Goal: Transaction & Acquisition: Purchase product/service

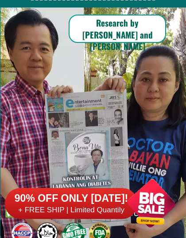
scroll to position [80, 0]
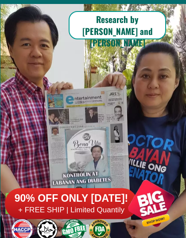
click at [153, 202] on div at bounding box center [151, 204] width 70 height 70
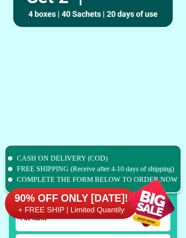
scroll to position [6884, 0]
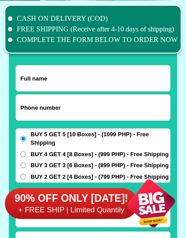
click at [62, 69] on input "Input full_name" at bounding box center [93, 79] width 154 height 26
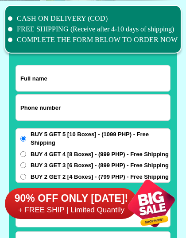
type input "09054400552"
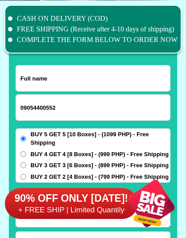
type input "[PERSON_NAME]"
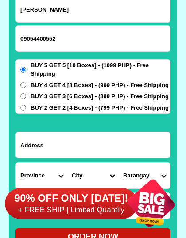
scroll to position [6957, 0]
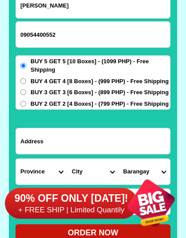
click at [147, 104] on span "BUY 2 GET 2 [4 Boxes] - (799 PHP) - Free Shipping" at bounding box center [100, 104] width 138 height 9
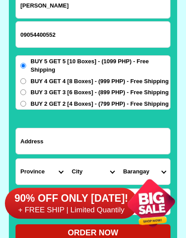
click at [26, 104] on input "BUY 2 GET 2 [4 Boxes] - (799 PHP) - Free Shipping" at bounding box center [23, 104] width 6 height 6
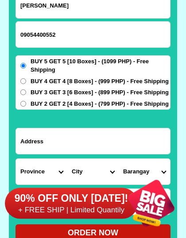
radio input "true"
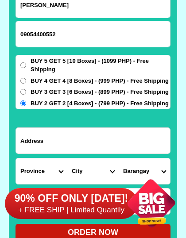
click at [148, 134] on input "Input address" at bounding box center [93, 141] width 154 height 26
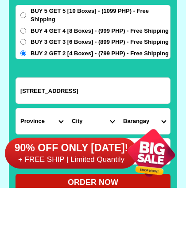
type input "[STREET_ADDRESS]"
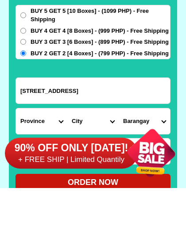
click at [64, 169] on div "90% OFF ONLY [DATE]! + FREE SHIP | Limited Quantily" at bounding box center [95, 204] width 181 height 70
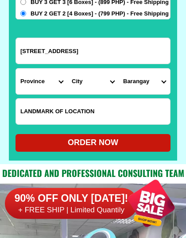
scroll to position [7048, 0]
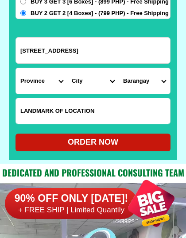
click at [164, 79] on select "Barangay" at bounding box center [144, 81] width 51 height 26
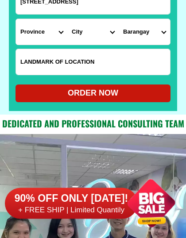
scroll to position [7097, 0]
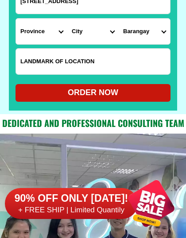
click at [114, 59] on input "Input LANDMARKOFLOCATION" at bounding box center [93, 62] width 154 height 26
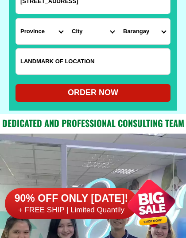
scroll to position [7097, 0]
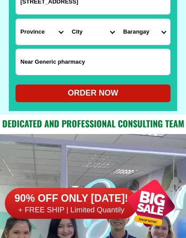
type input "Near Generic pharmacy"
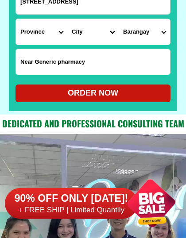
click at [60, 27] on select "Province [GEOGRAPHIC_DATA] [GEOGRAPHIC_DATA] [GEOGRAPHIC_DATA] [GEOGRAPHIC_DATA…" at bounding box center [41, 32] width 51 height 26
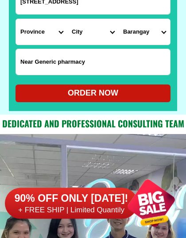
scroll to position [7097, 0]
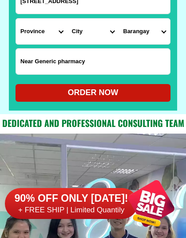
select select "63_219"
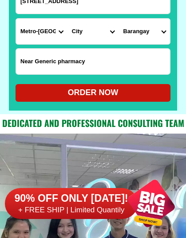
click at [46, 128] on h2 "Dedicated and professional consulting team" at bounding box center [93, 122] width 186 height 13
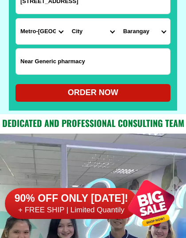
click at [114, 29] on select "City [GEOGRAPHIC_DATA] [GEOGRAPHIC_DATA] [GEOGRAPHIC_DATA] [GEOGRAPHIC_DATA]-ci…" at bounding box center [92, 32] width 51 height 26
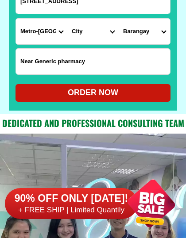
select select "63_2199023"
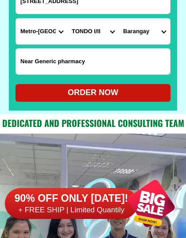
click at [169, 30] on select "[GEOGRAPHIC_DATA]" at bounding box center [144, 32] width 51 height 26
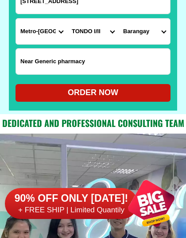
select select "63_21990236657"
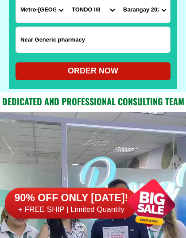
scroll to position [7119, 0]
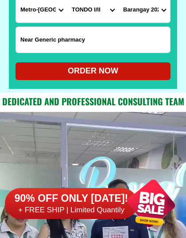
click at [166, 6] on select "[GEOGRAPHIC_DATA]" at bounding box center [144, 10] width 51 height 26
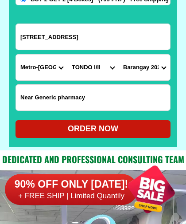
scroll to position [7061, 0]
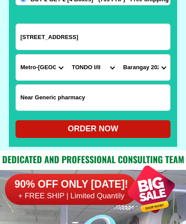
click at [67, 36] on input "[STREET_ADDRESS]" at bounding box center [93, 37] width 154 height 26
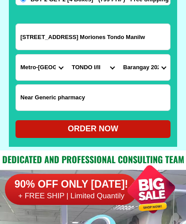
click at [65, 36] on input "[STREET_ADDRESS] Moriones Tondo Manilw" at bounding box center [93, 37] width 154 height 26
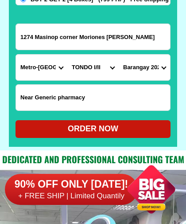
click at [106, 36] on input "1274 Masinop corner Moriones [PERSON_NAME]" at bounding box center [93, 37] width 154 height 26
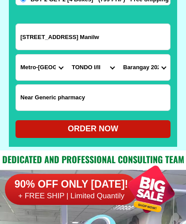
type input "[STREET_ADDRESS] Manilw"
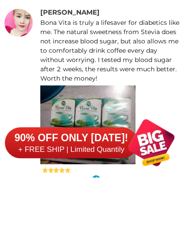
scroll to position [7861, 0]
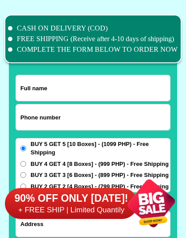
scroll to position [6874, 0]
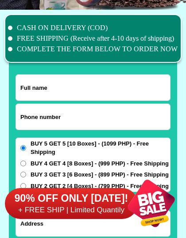
click at [67, 88] on input "Input full_name" at bounding box center [93, 88] width 154 height 26
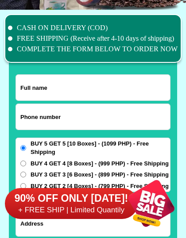
type input "09054400552"
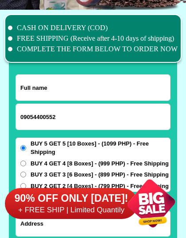
type input "[PERSON_NAME]"
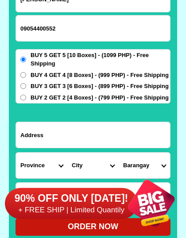
scroll to position [6963, 0]
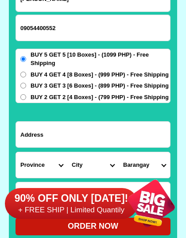
click at [64, 143] on input "Input address" at bounding box center [93, 135] width 154 height 26
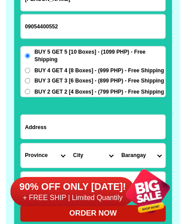
scroll to position [6963, 0]
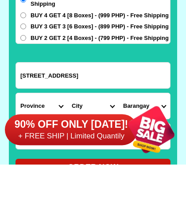
type input "1274 Masinop corner Moruines St, Tondo Manila"
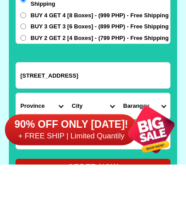
click at [57, 154] on div "90% OFF ONLY [DATE]! + FREE SHIP | Limited Quantily" at bounding box center [95, 189] width 181 height 70
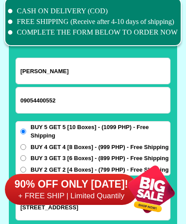
scroll to position [6884, 0]
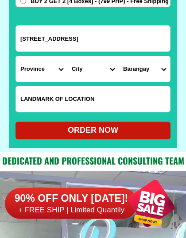
click at [58, 71] on select "Province [GEOGRAPHIC_DATA] [GEOGRAPHIC_DATA] [GEOGRAPHIC_DATA] [GEOGRAPHIC_DATA…" at bounding box center [41, 69] width 51 height 26
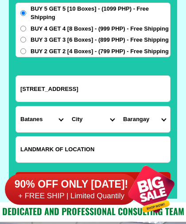
scroll to position [7009, 0]
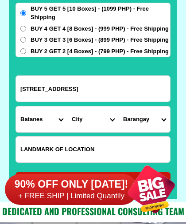
click at [63, 118] on select "Province [GEOGRAPHIC_DATA] [GEOGRAPHIC_DATA] [GEOGRAPHIC_DATA] [GEOGRAPHIC_DATA…" at bounding box center [41, 119] width 51 height 26
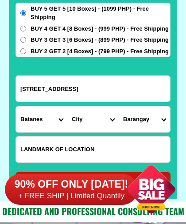
select select "63_219"
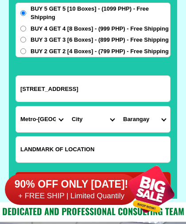
click at [115, 121] on select "City [GEOGRAPHIC_DATA] [GEOGRAPHIC_DATA] [GEOGRAPHIC_DATA] [GEOGRAPHIC_DATA]-ci…" at bounding box center [92, 119] width 51 height 26
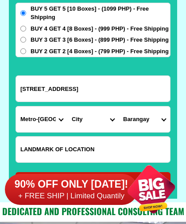
select select "63_2199023"
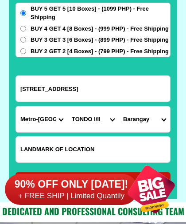
click at [91, 148] on input "Input LANDMARKOFLOCATION" at bounding box center [93, 149] width 154 height 26
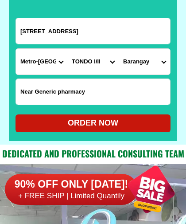
scroll to position [7067, 0]
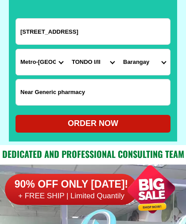
click at [80, 124] on div "ORDER NOW" at bounding box center [92, 123] width 155 height 12
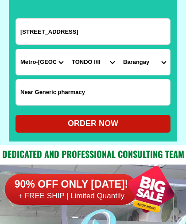
type input "Near Generic pharmacy"
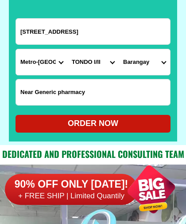
radio input "true"
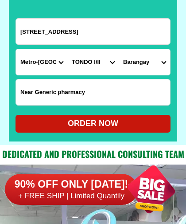
click at [163, 60] on select "[GEOGRAPHIC_DATA]" at bounding box center [144, 62] width 51 height 26
click at [167, 58] on select "[GEOGRAPHIC_DATA]" at bounding box center [144, 62] width 51 height 26
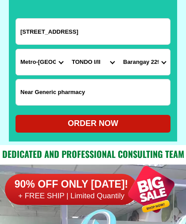
select select "63_21990237397"
click at [81, 122] on div "ORDER NOW" at bounding box center [92, 123] width 155 height 12
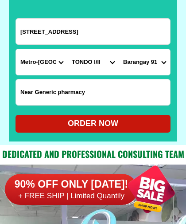
radio input "true"
